Goal: Check status: Check status

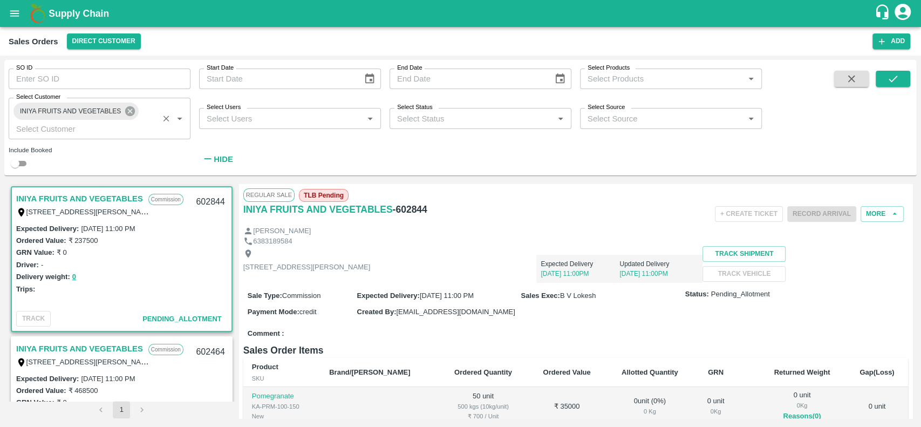
click at [132, 108] on icon at bounding box center [130, 111] width 10 height 10
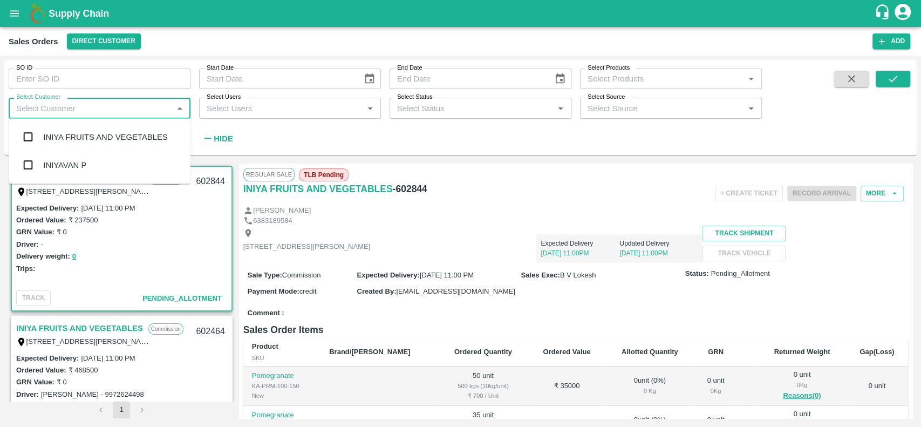
click at [132, 108] on input "Select Customer" at bounding box center [91, 108] width 158 height 14
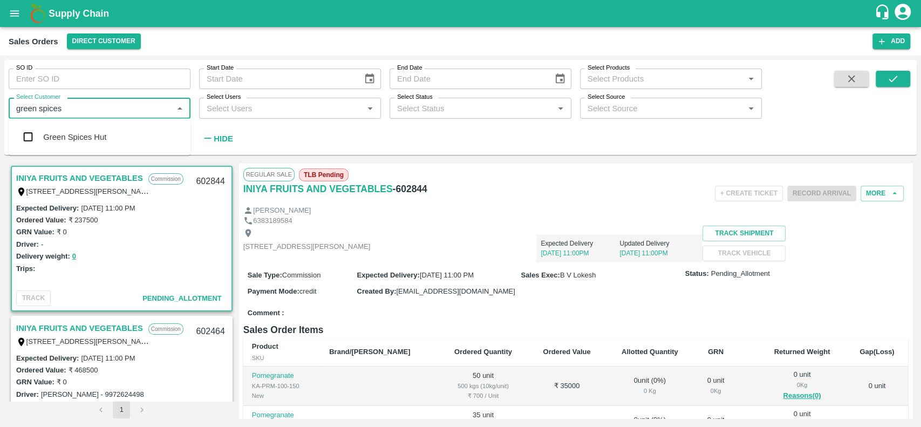
type input "green spices"
click at [22, 140] on input "checkbox" at bounding box center [28, 137] width 22 height 22
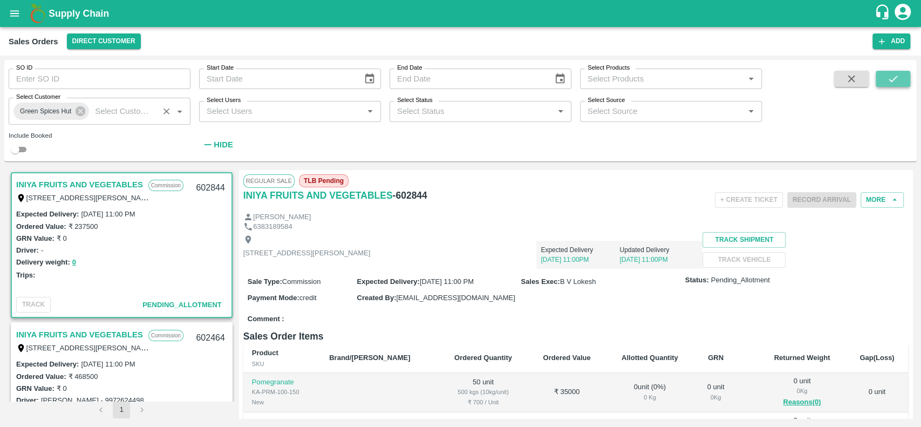
click at [891, 83] on icon "submit" at bounding box center [893, 79] width 12 height 12
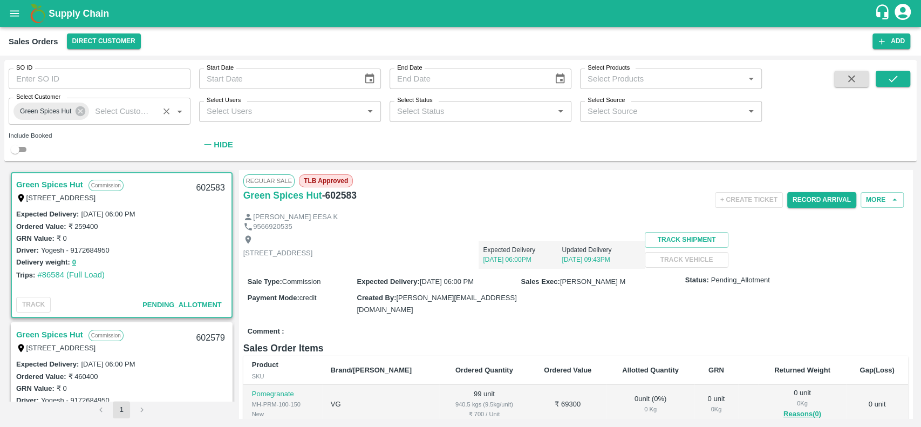
click at [29, 183] on link "Green Spices Hut" at bounding box center [49, 185] width 67 height 14
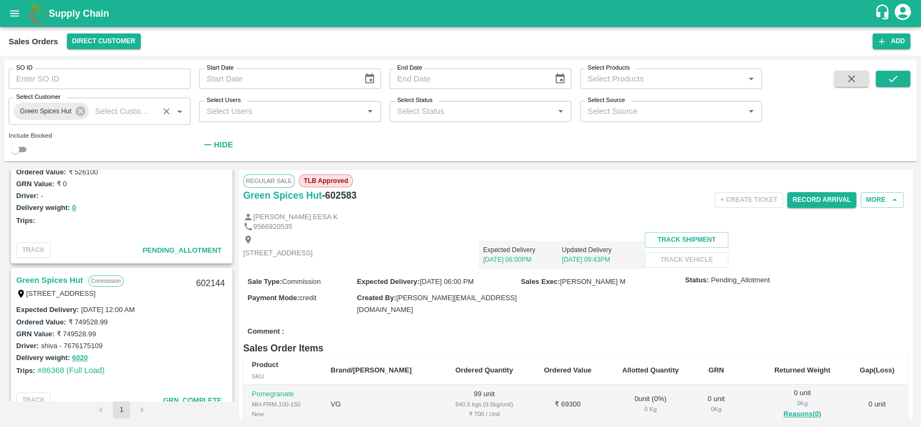
scroll to position [270, 0]
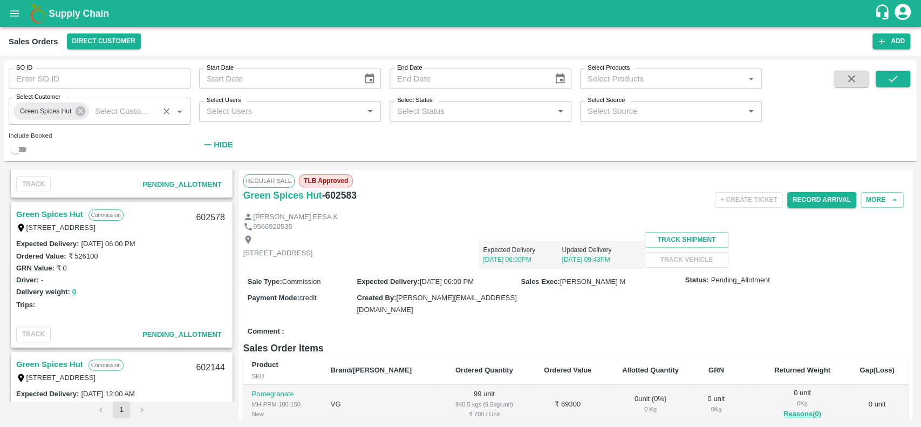
click at [35, 214] on link "Green Spices Hut" at bounding box center [49, 214] width 67 height 14
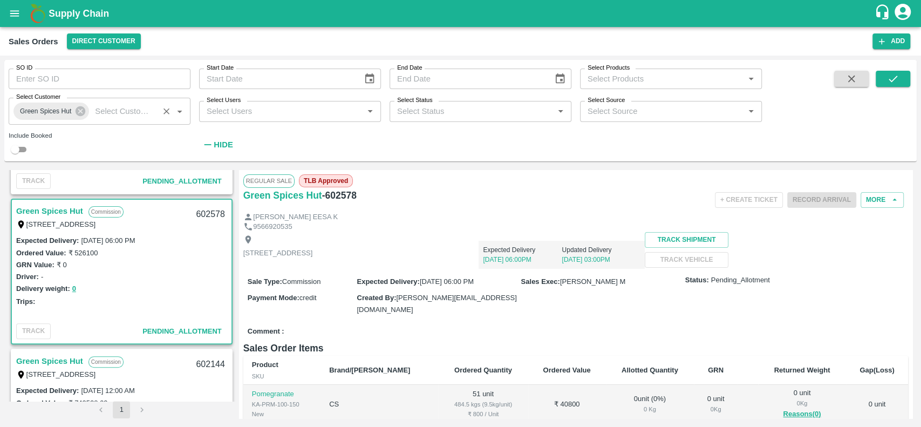
scroll to position [273, 0]
click at [43, 212] on link "Green Spices Hut" at bounding box center [49, 212] width 67 height 14
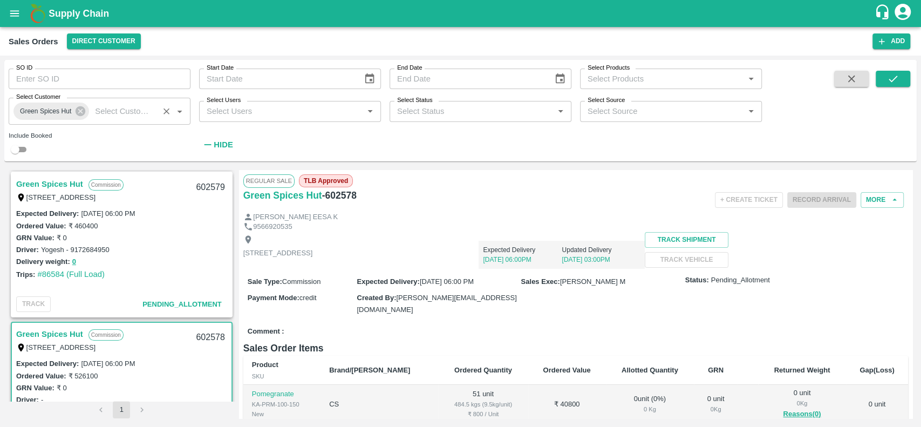
scroll to position [147, 0]
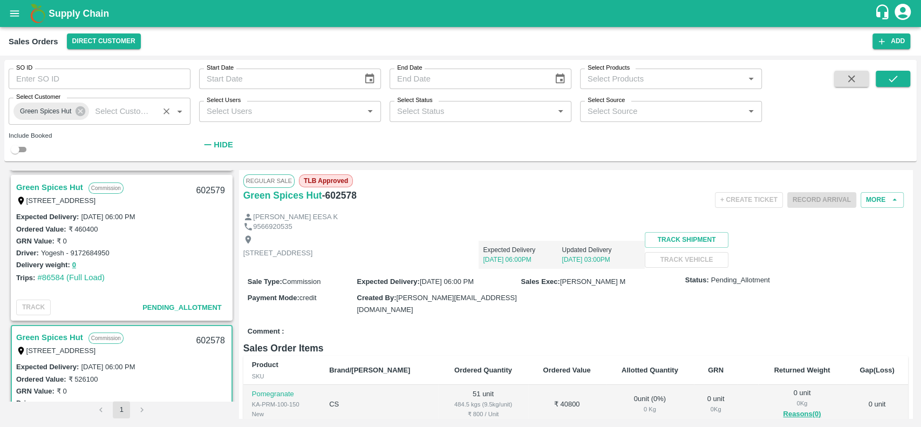
click at [53, 186] on link "Green Spices Hut" at bounding box center [49, 187] width 67 height 14
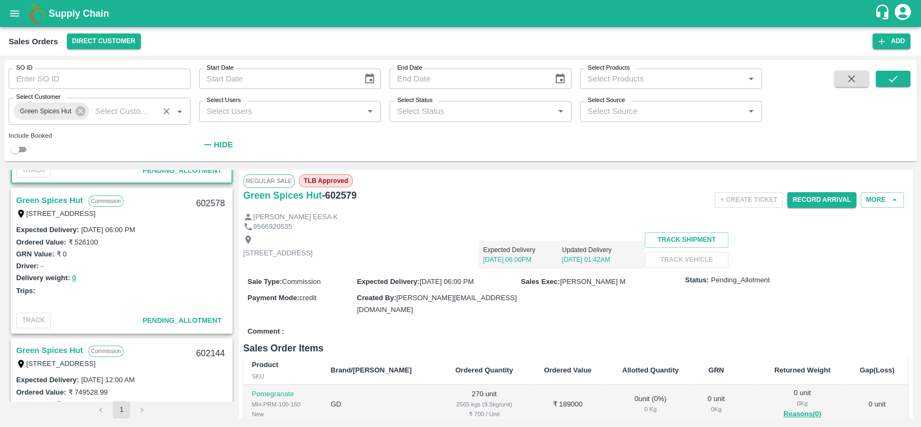
scroll to position [285, 0]
click at [39, 196] on link "Green Spices Hut" at bounding box center [49, 200] width 67 height 14
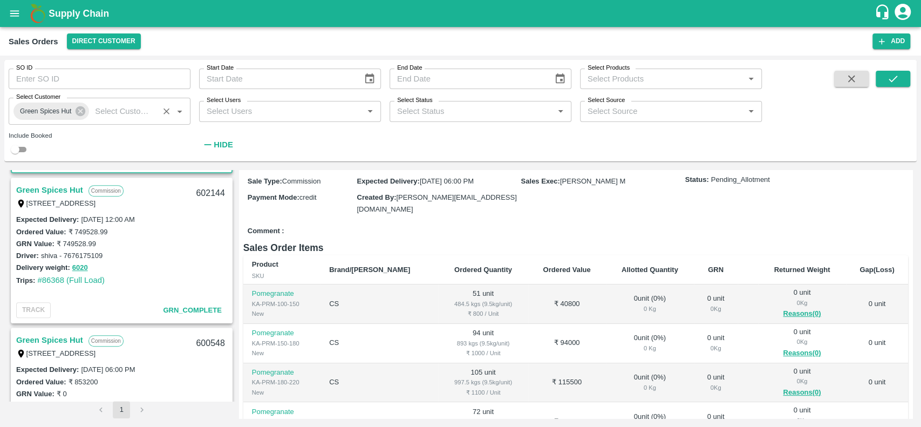
scroll to position [444, 0]
